Goal: Task Accomplishment & Management: Manage account settings

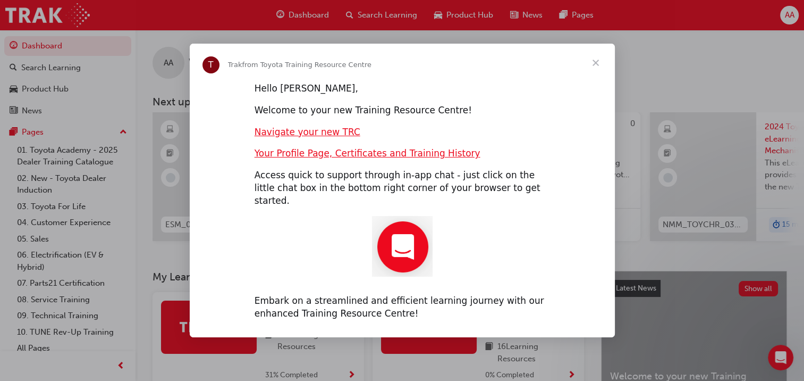
click at [596, 66] on span "Close" at bounding box center [596, 63] width 38 height 38
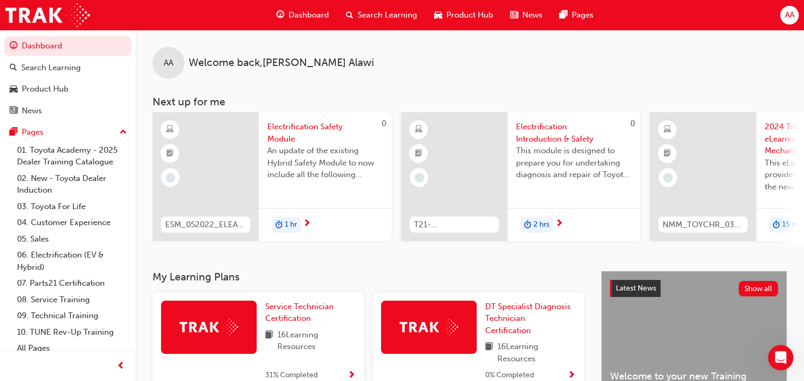
click at [791, 17] on span "AA" at bounding box center [789, 15] width 10 height 12
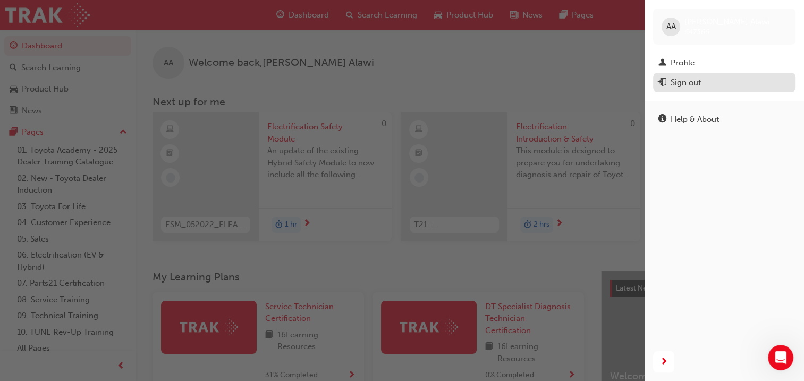
click at [689, 82] on div "Sign out" at bounding box center [686, 83] width 30 height 12
